Goal: Information Seeking & Learning: Learn about a topic

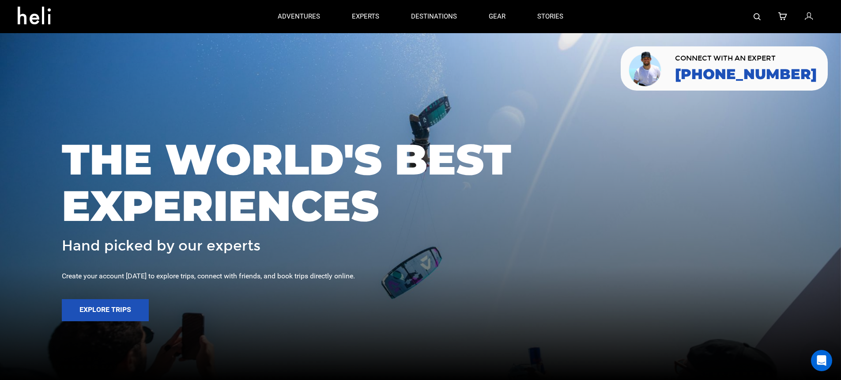
click at [756, 16] on img at bounding box center [757, 16] width 7 height 7
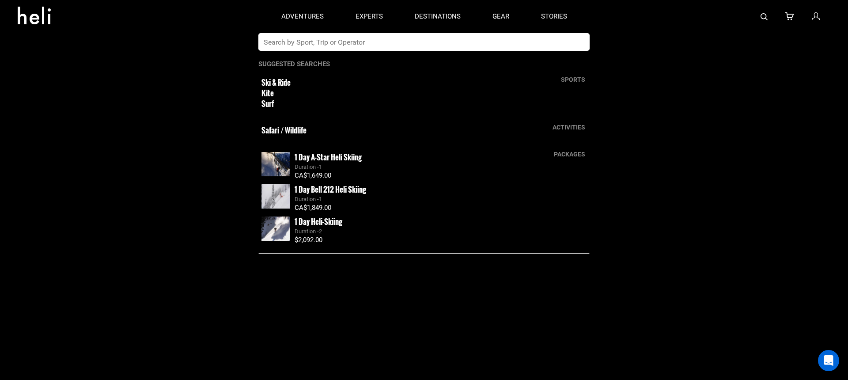
click at [372, 41] on input "text" at bounding box center [414, 42] width 313 height 18
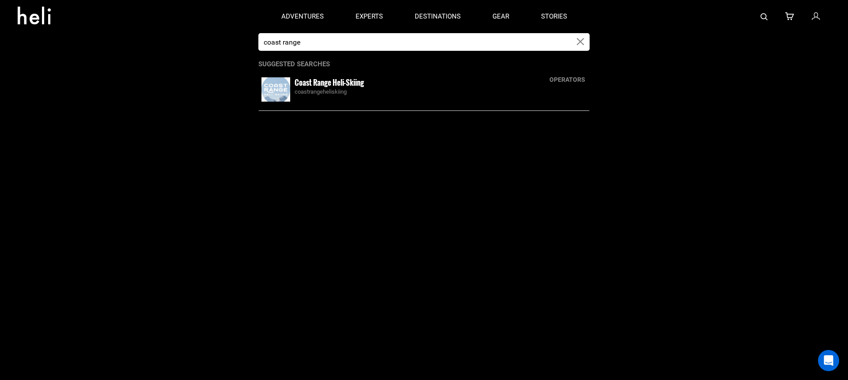
type input "coast range"
click at [366, 89] on div "coastrangeheliskiing" at bounding box center [440, 92] width 292 height 8
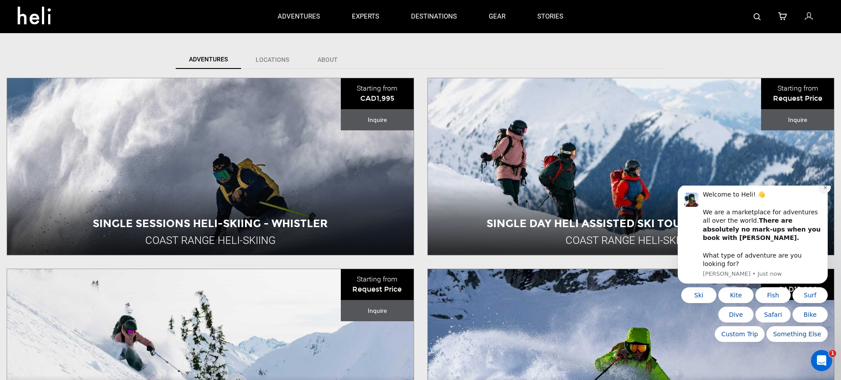
click at [827, 190] on icon "Dismiss notification" at bounding box center [825, 187] width 5 height 5
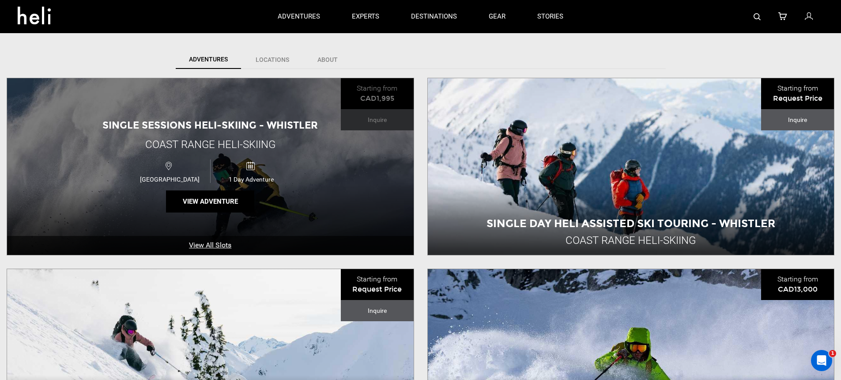
click at [376, 192] on div "Single Sessions Heli-Skiing - Whistler Coast Range Heli-Skiing [GEOGRAPHIC_DATA…" at bounding box center [210, 166] width 407 height 177
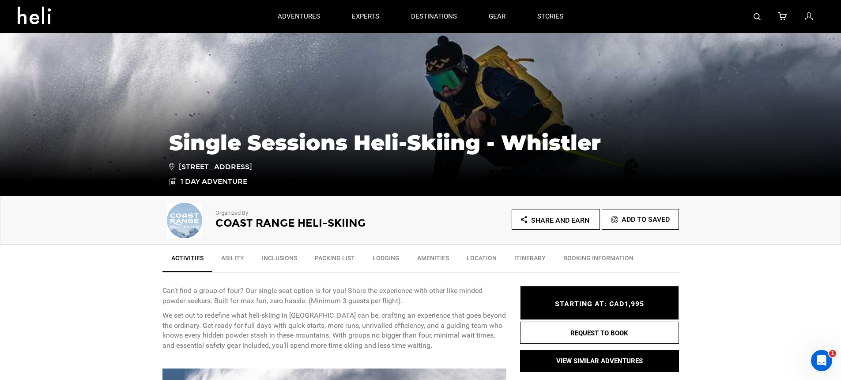
scroll to position [96, 0]
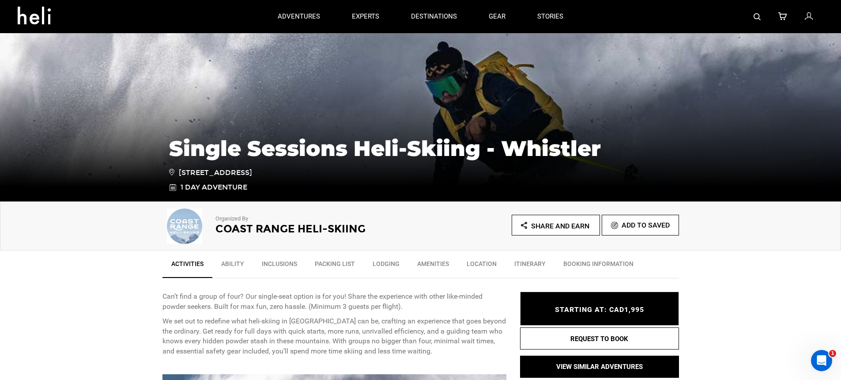
click at [201, 221] on img at bounding box center [184, 225] width 44 height 35
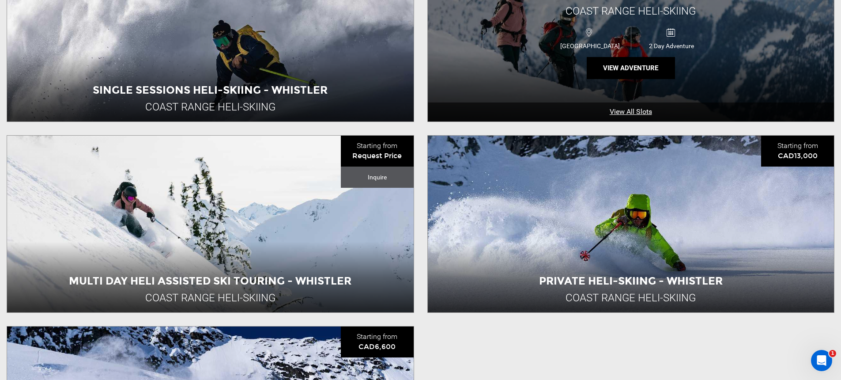
scroll to position [394, 0]
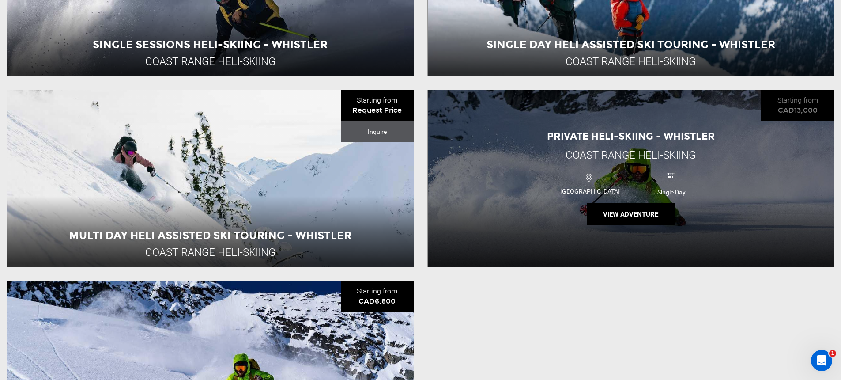
click at [486, 215] on div "Private Heli-Skiing - Whistler Coast Range Heli-Skiing [GEOGRAPHIC_DATA] Single…" at bounding box center [631, 178] width 407 height 177
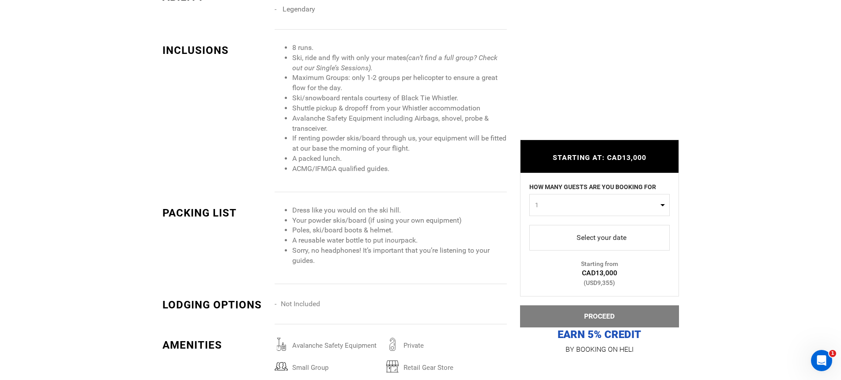
scroll to position [851, 0]
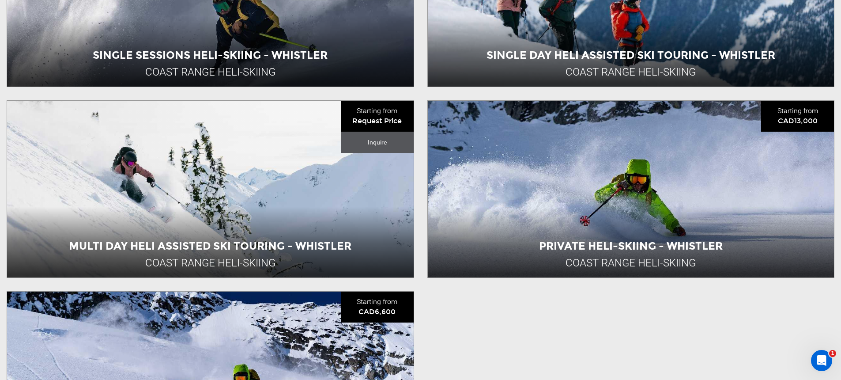
scroll to position [474, 0]
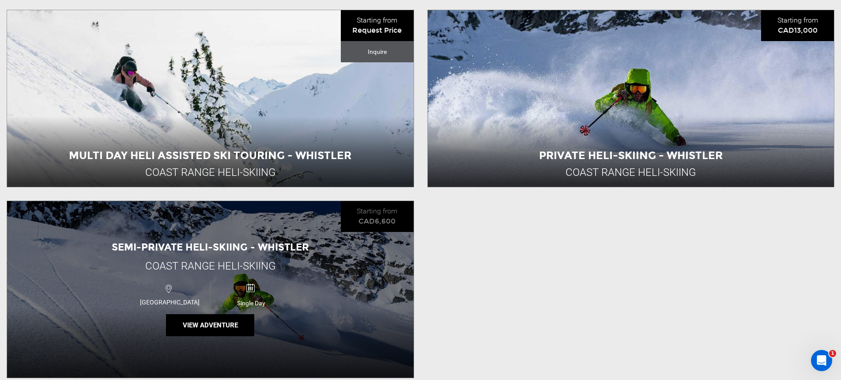
click at [343, 253] on div "Semi-Private Heli-Skiing - Whistler Coast Range Heli-Skiing [GEOGRAPHIC_DATA] S…" at bounding box center [210, 289] width 407 height 177
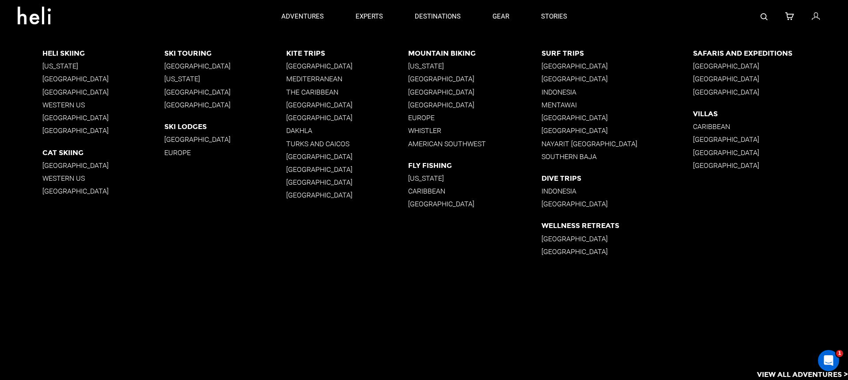
click at [81, 78] on p "[GEOGRAPHIC_DATA]" at bounding box center [103, 79] width 122 height 8
click at [362, 22] on link "experts" at bounding box center [365, 16] width 27 height 33
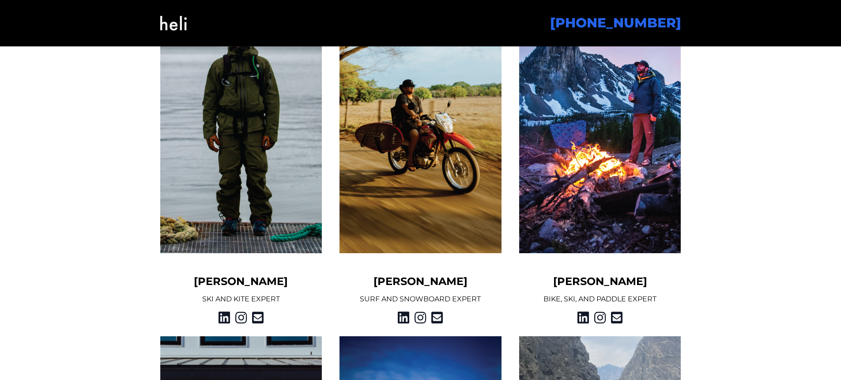
scroll to position [693, 0]
